Goal: Information Seeking & Learning: Learn about a topic

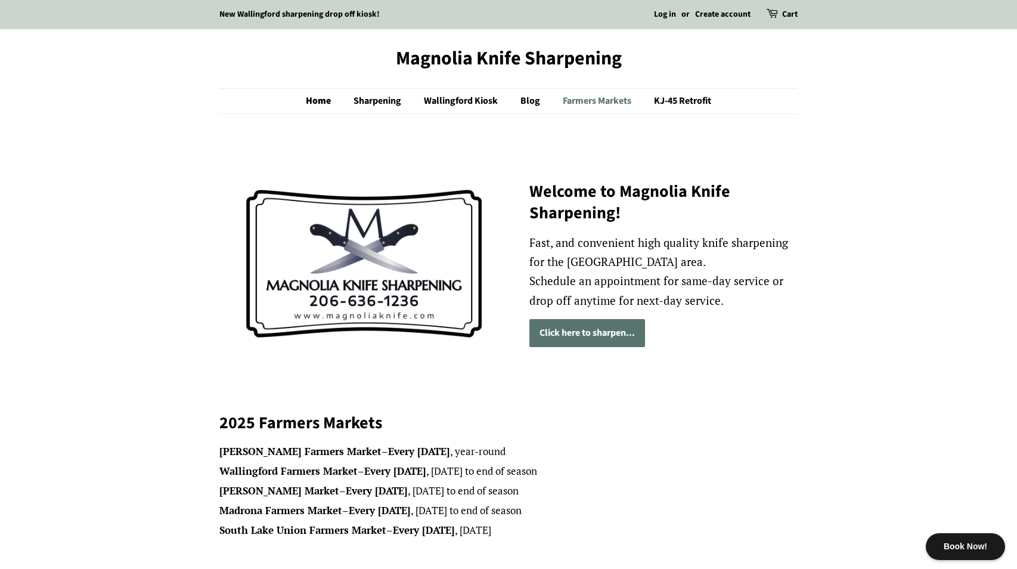
click at [609, 107] on link "Farmers Markets" at bounding box center [598, 101] width 89 height 24
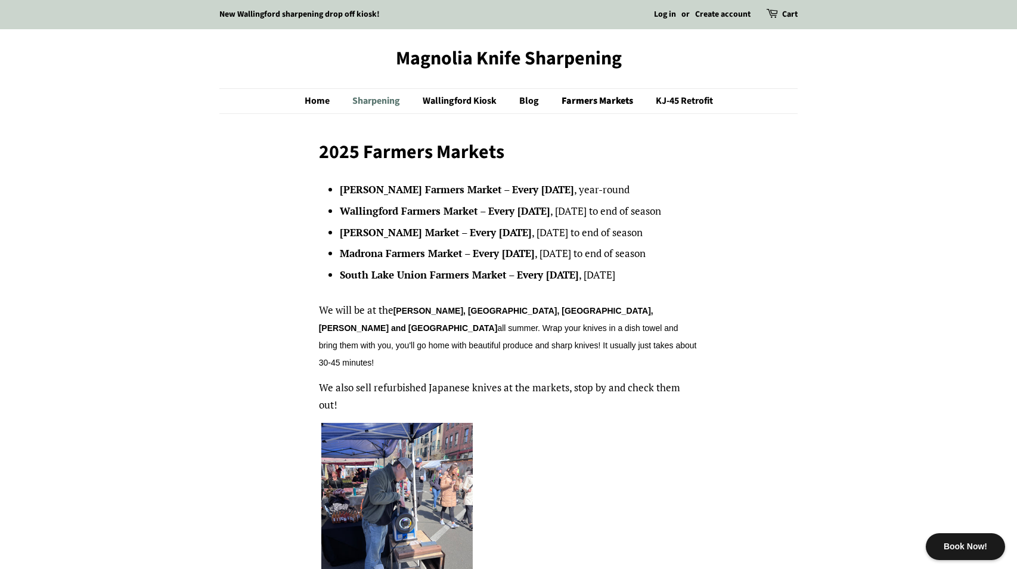
click at [393, 95] on link "Sharpening" at bounding box center [377, 101] width 69 height 24
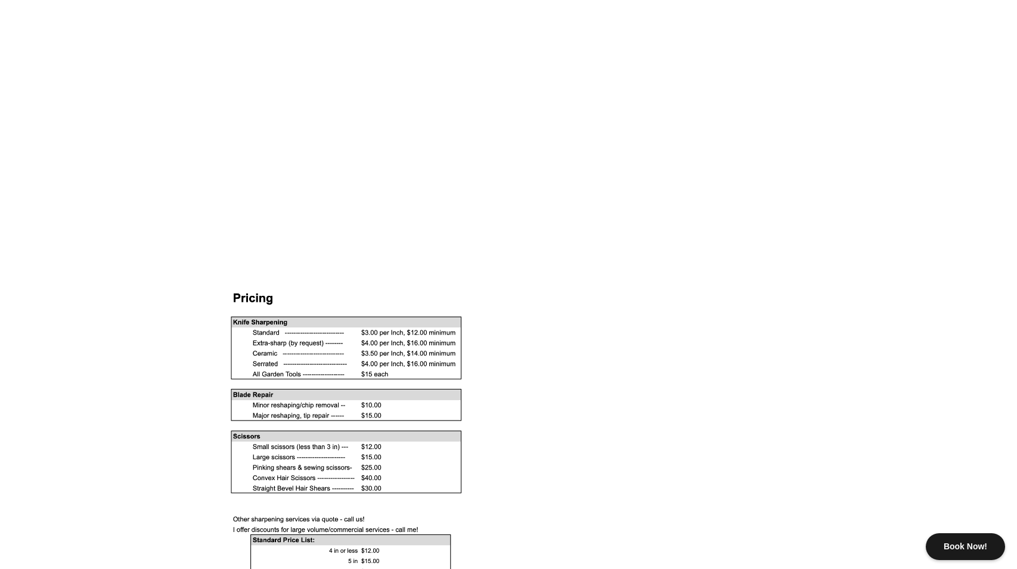
scroll to position [835, 0]
